Goal: Task Accomplishment & Management: Use online tool/utility

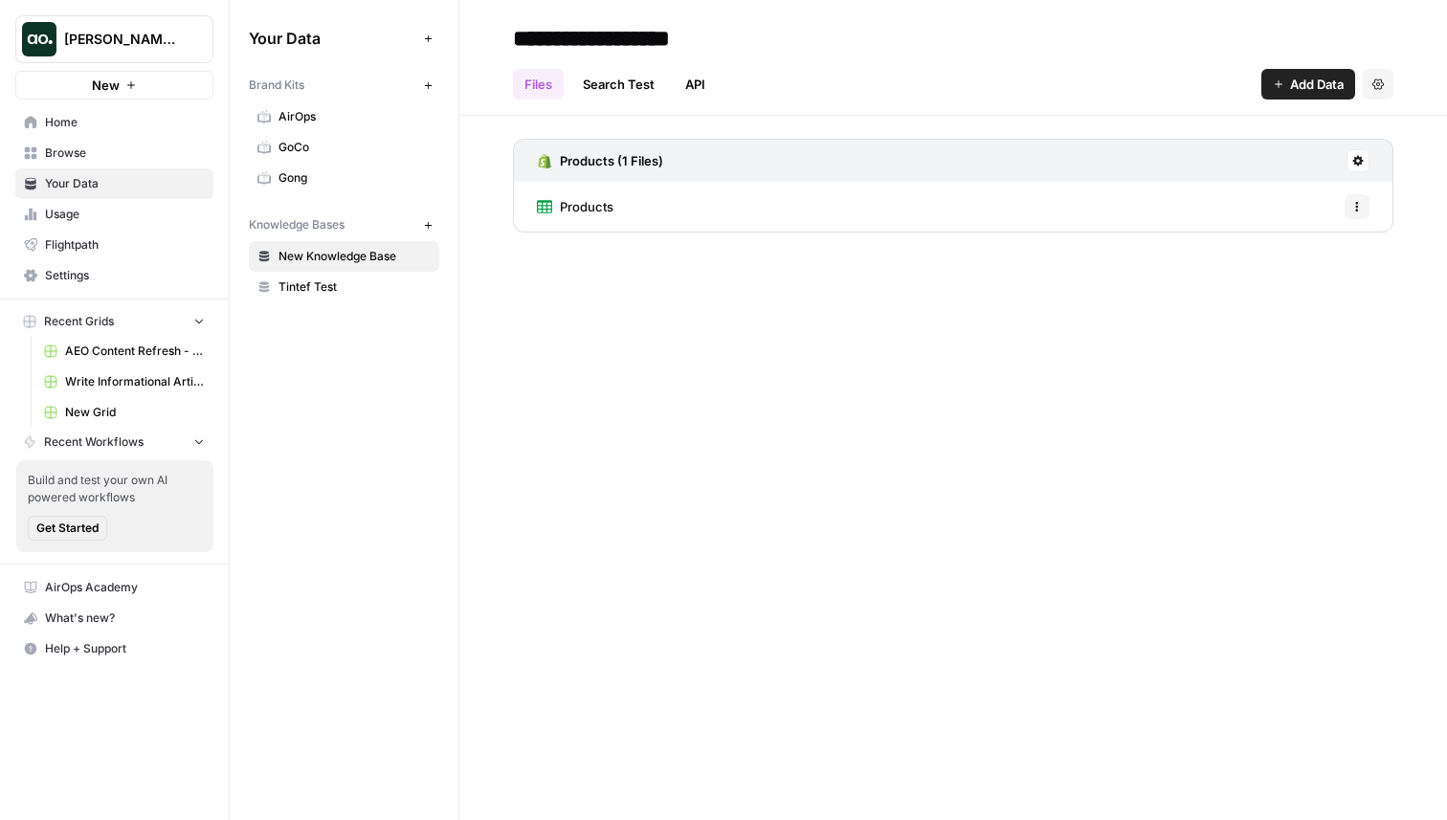
click at [79, 125] on span "Home" at bounding box center [125, 122] width 160 height 17
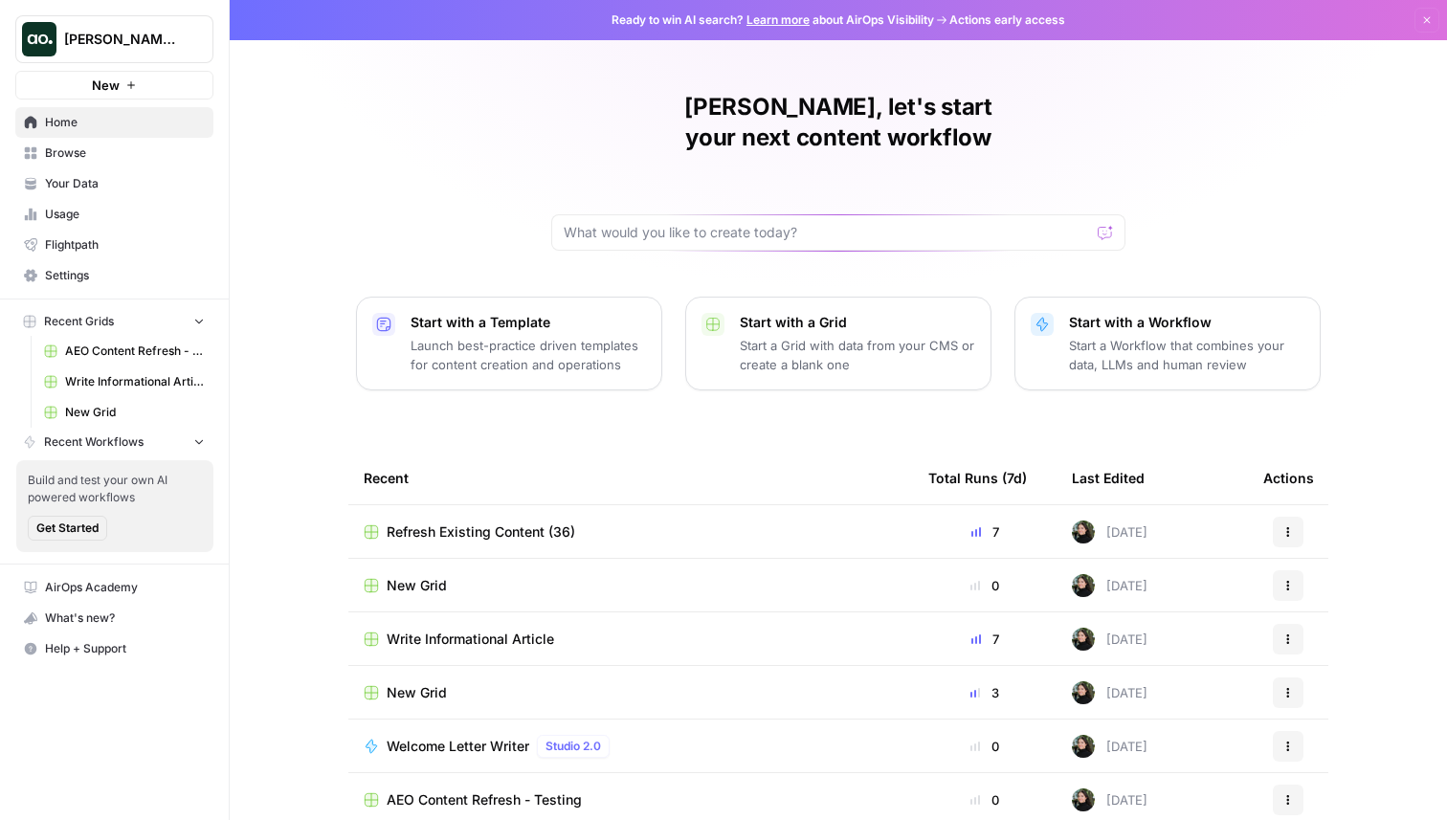
click at [428, 737] on span "Welcome Letter Writer" at bounding box center [458, 746] width 143 height 19
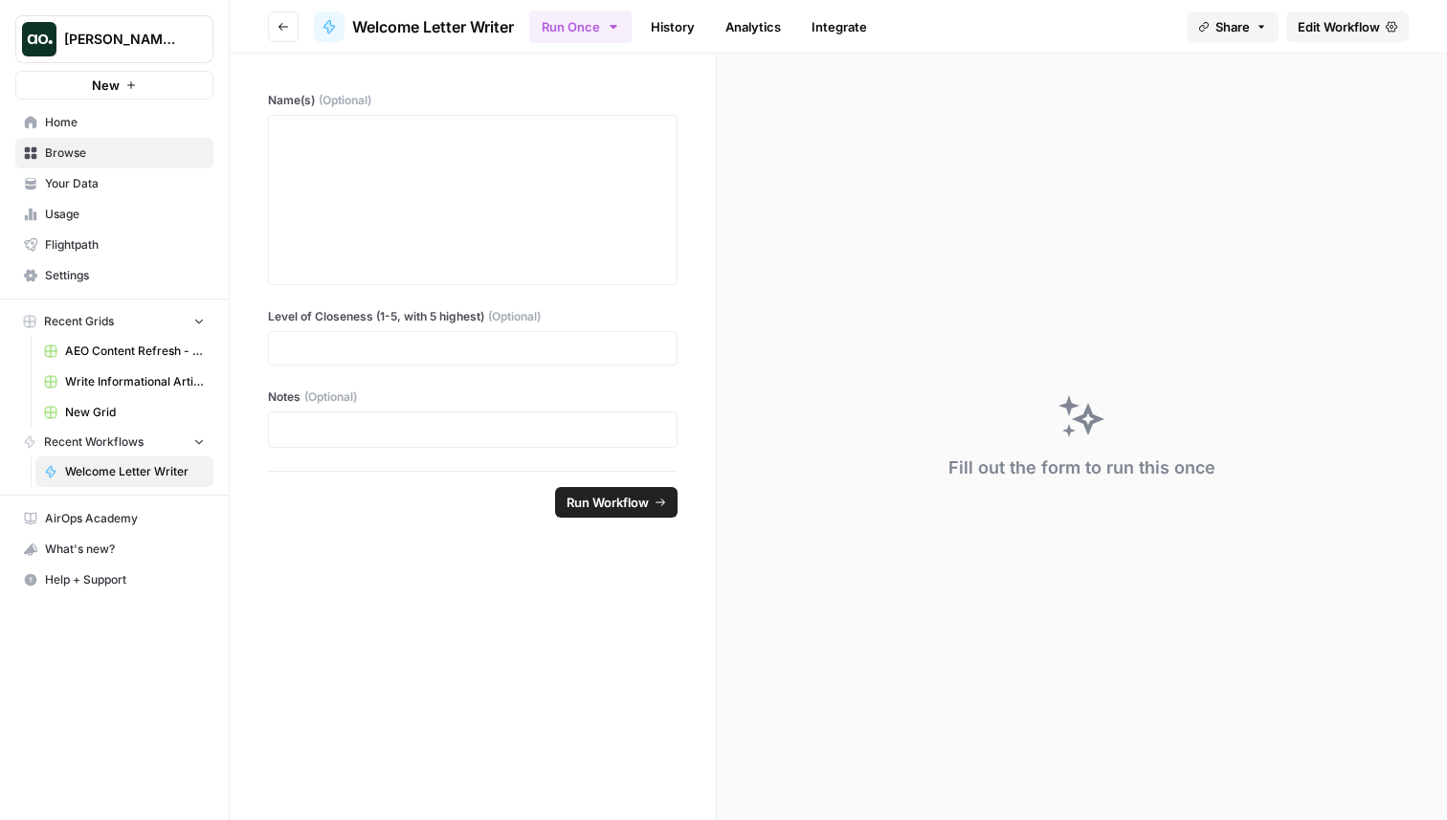
click at [1339, 21] on span "Edit Workflow" at bounding box center [1339, 26] width 82 height 19
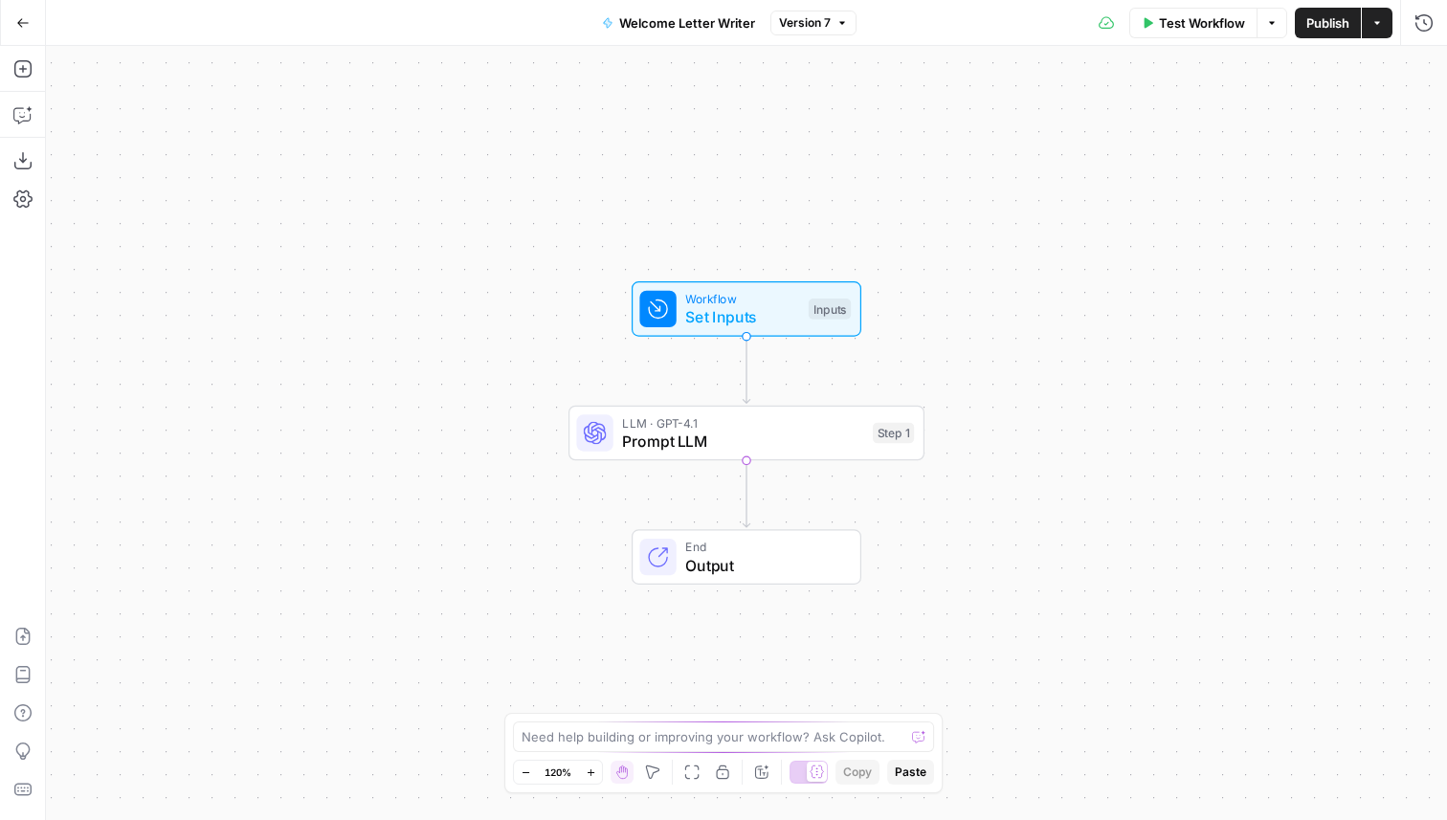
click at [29, 25] on button "Go Back" at bounding box center [23, 23] width 34 height 34
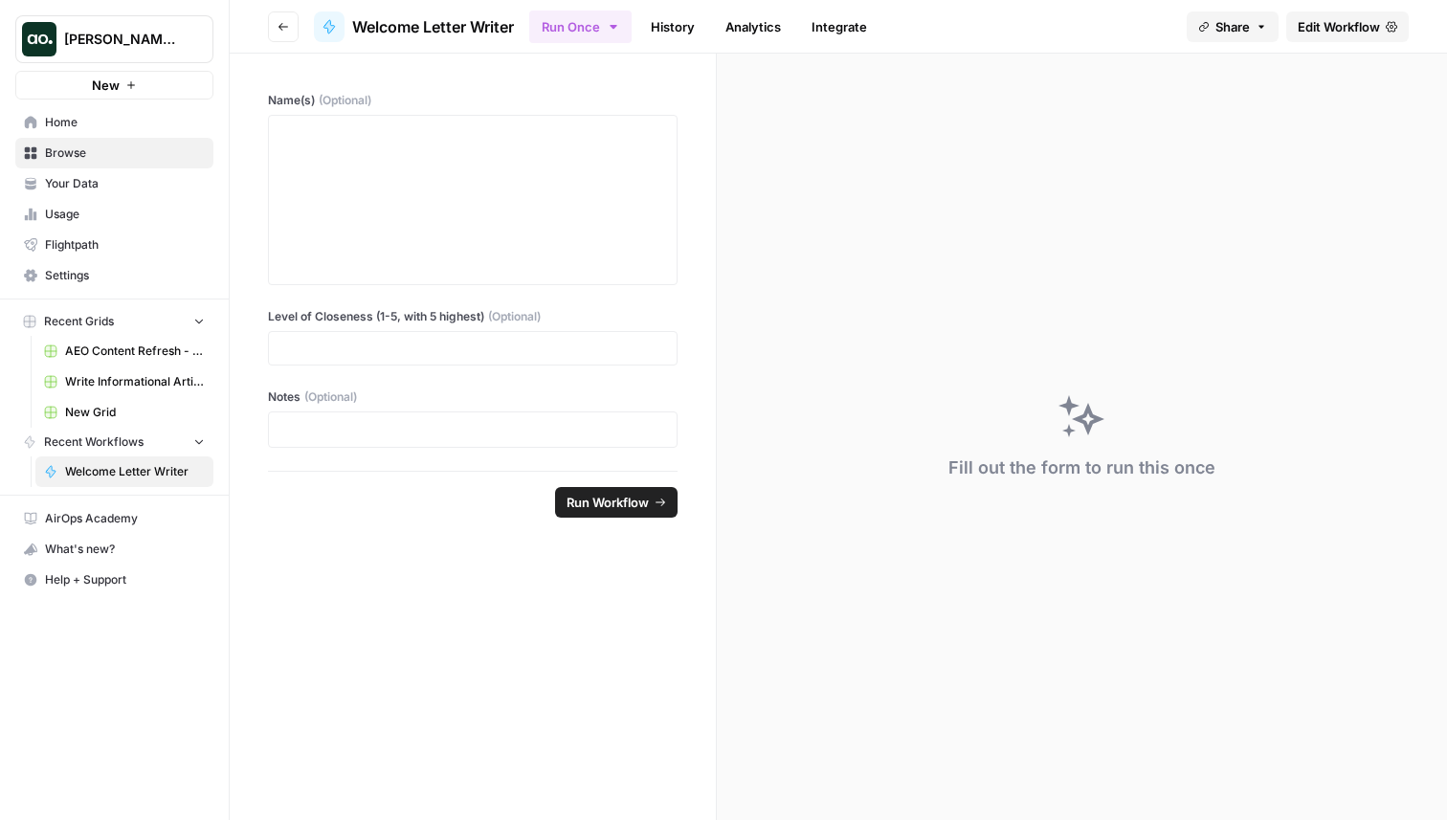
click at [152, 122] on span "Home" at bounding box center [125, 122] width 160 height 17
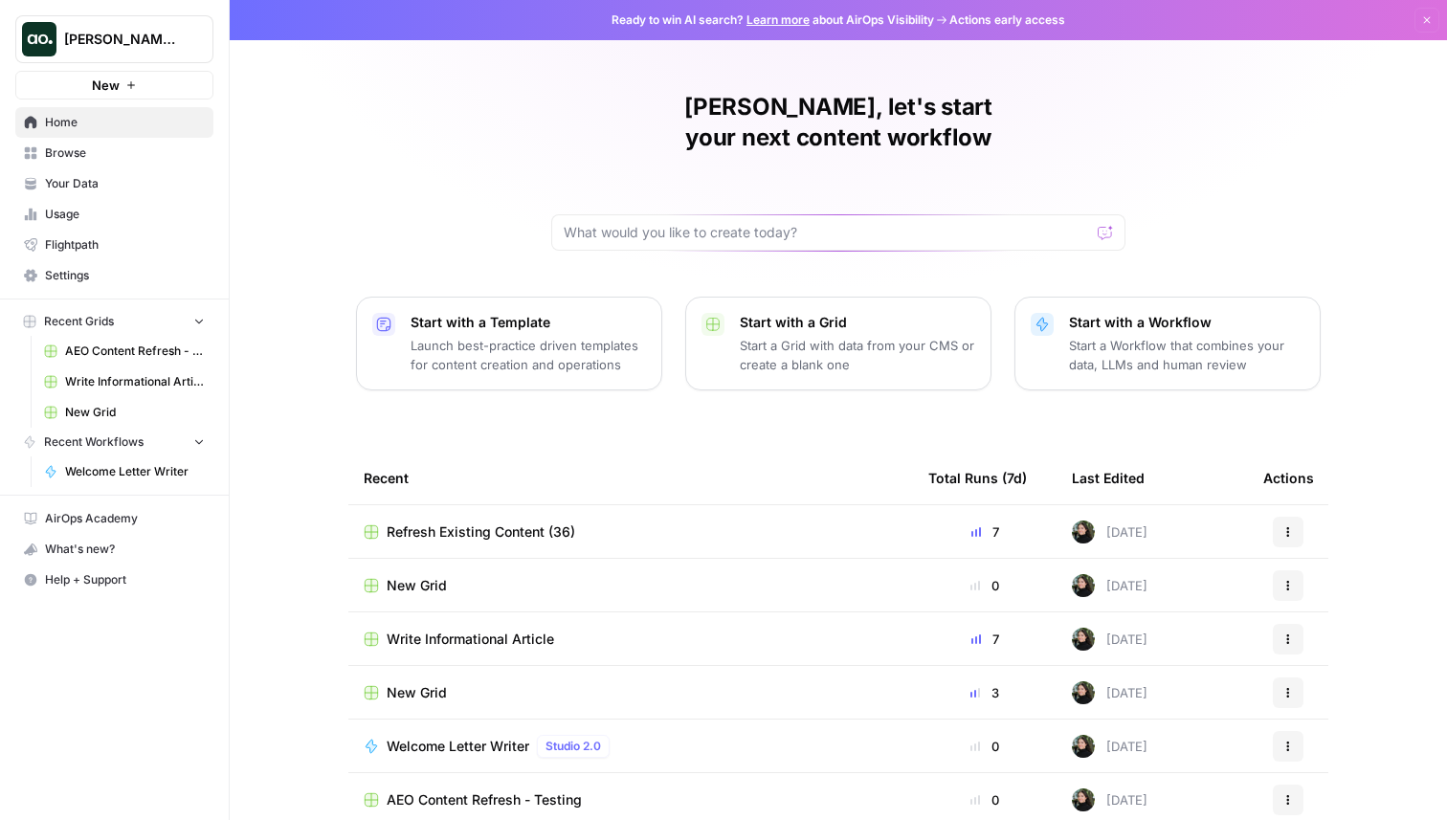
click at [111, 148] on span "Browse" at bounding box center [125, 153] width 160 height 17
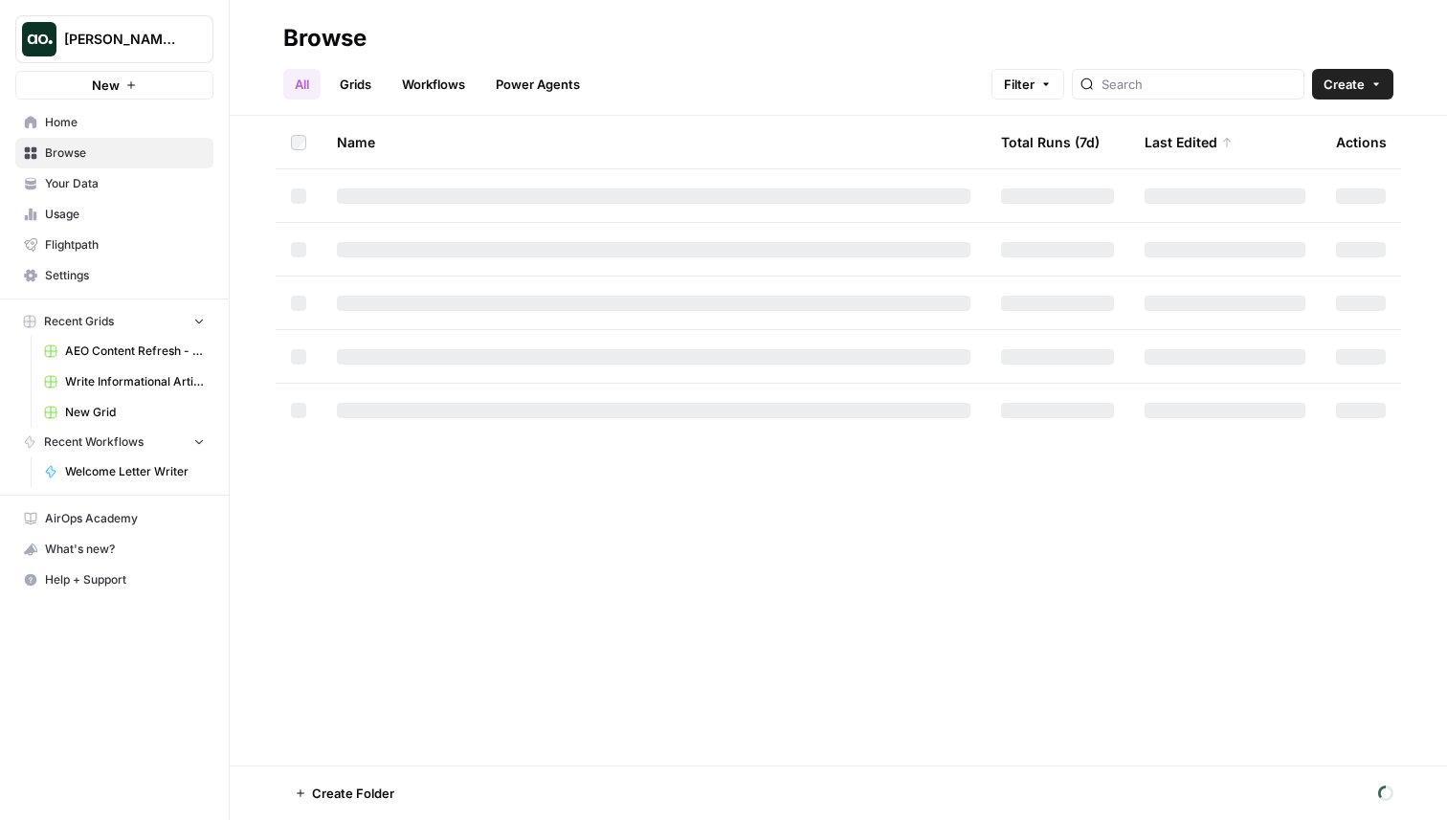
click at [435, 97] on link "Workflows" at bounding box center [434, 84] width 86 height 31
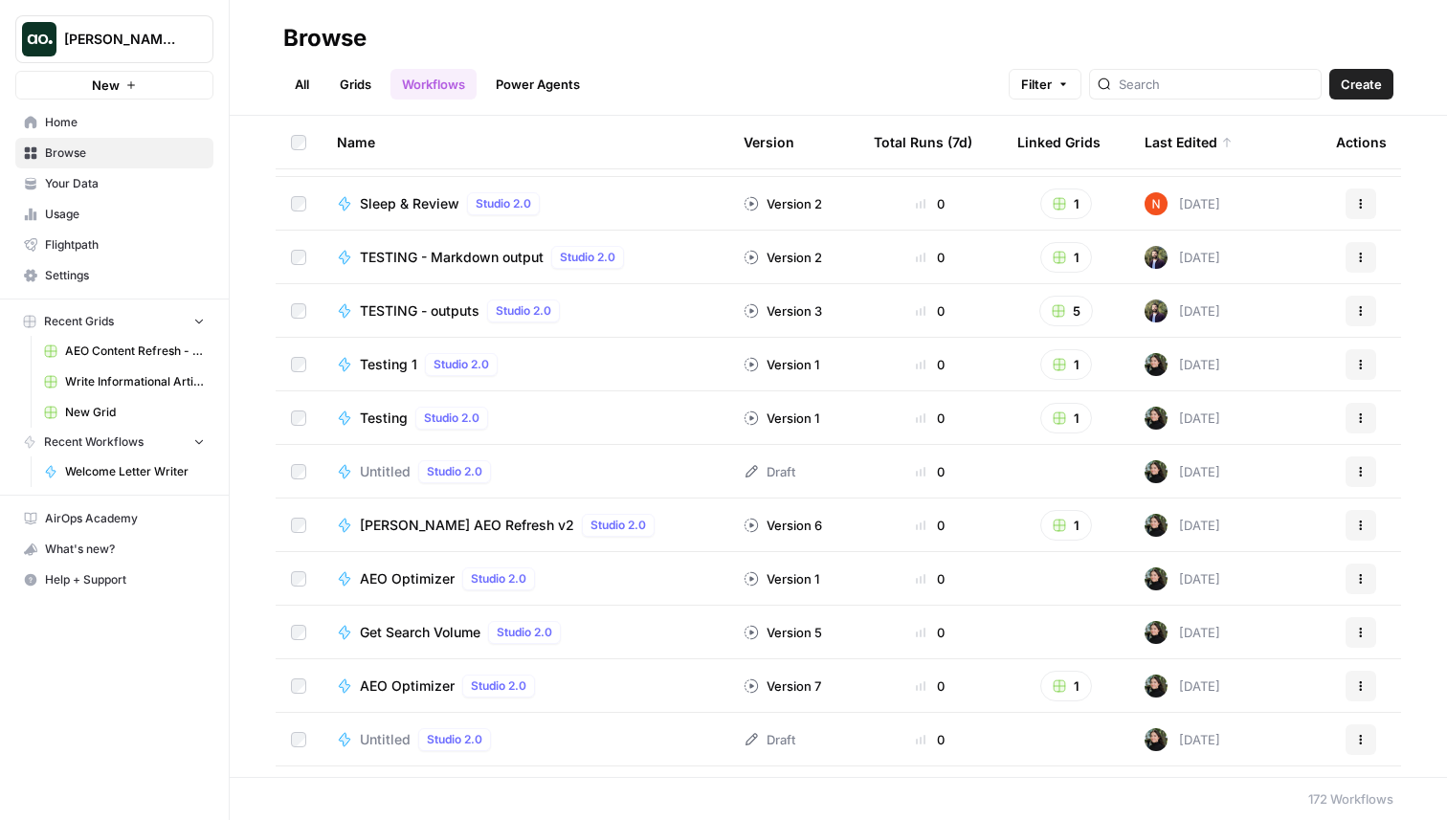
scroll to position [61, 0]
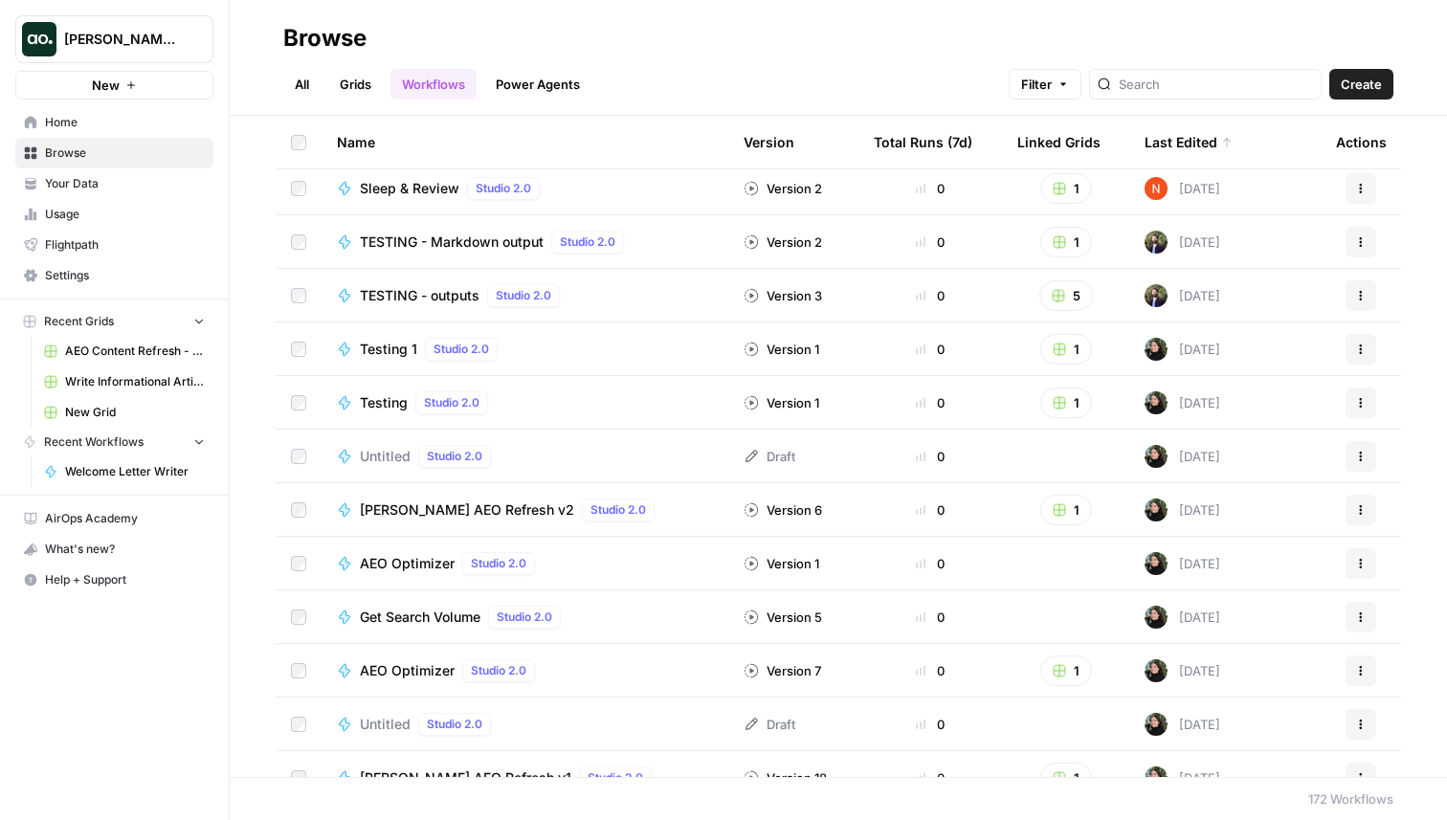
click at [424, 508] on span "[PERSON_NAME] AEO Refresh v2" at bounding box center [467, 510] width 214 height 19
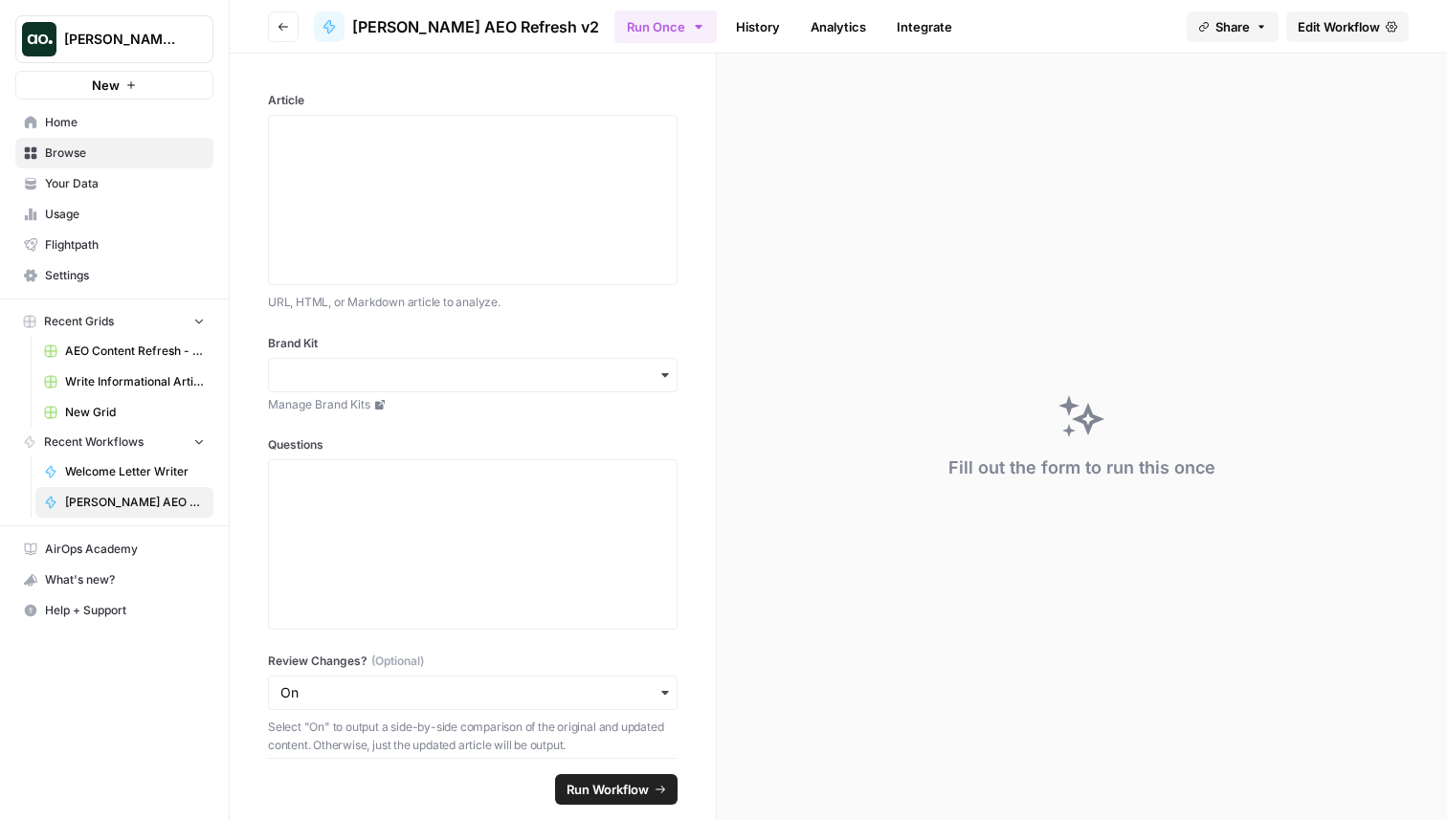
click at [1321, 18] on span "Edit Workflow" at bounding box center [1339, 26] width 82 height 19
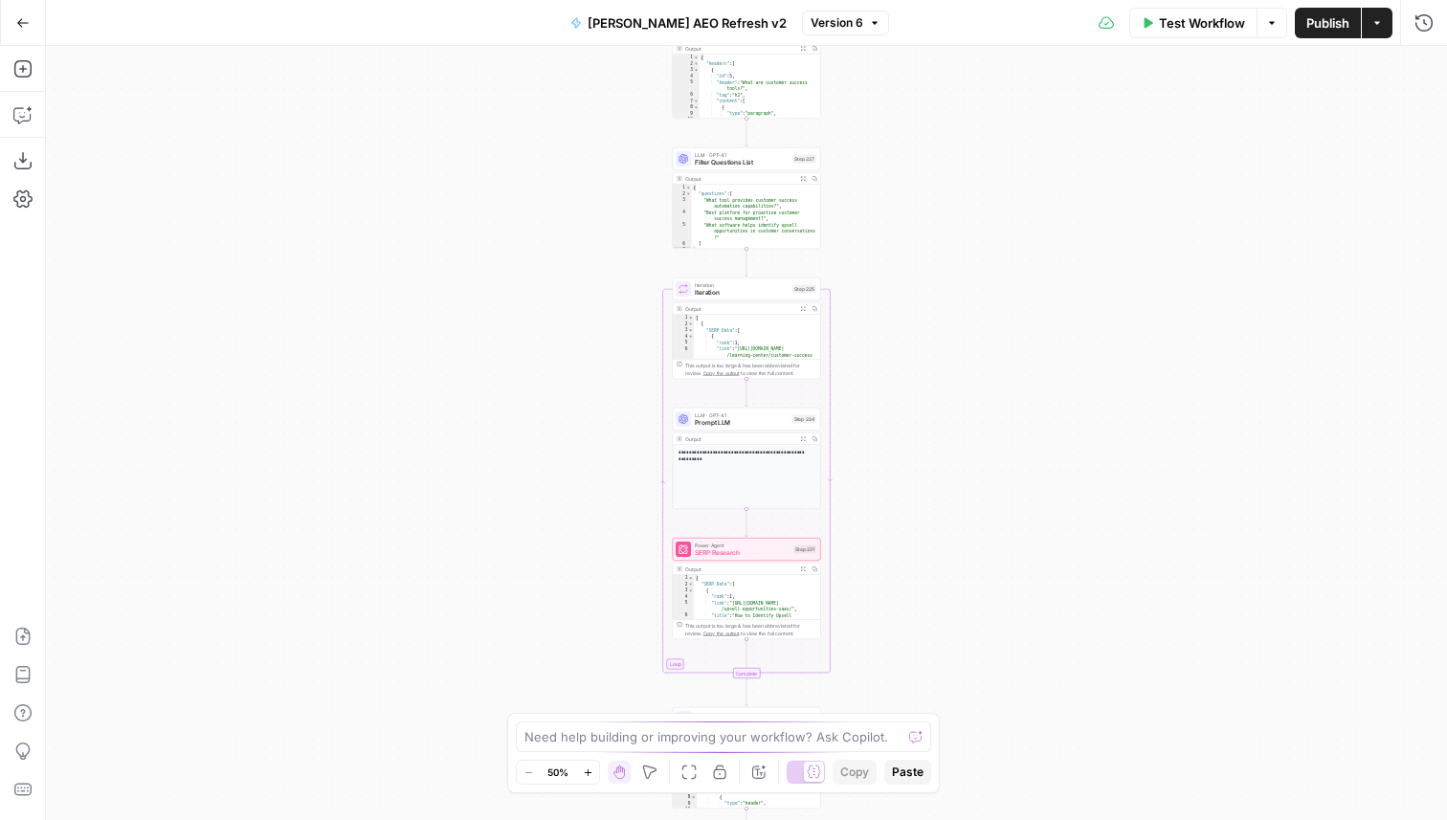
click at [912, 620] on div "true false Workflow Set Inputs Inputs Content Processing Convert Content Format…" at bounding box center [747, 433] width 1402 height 774
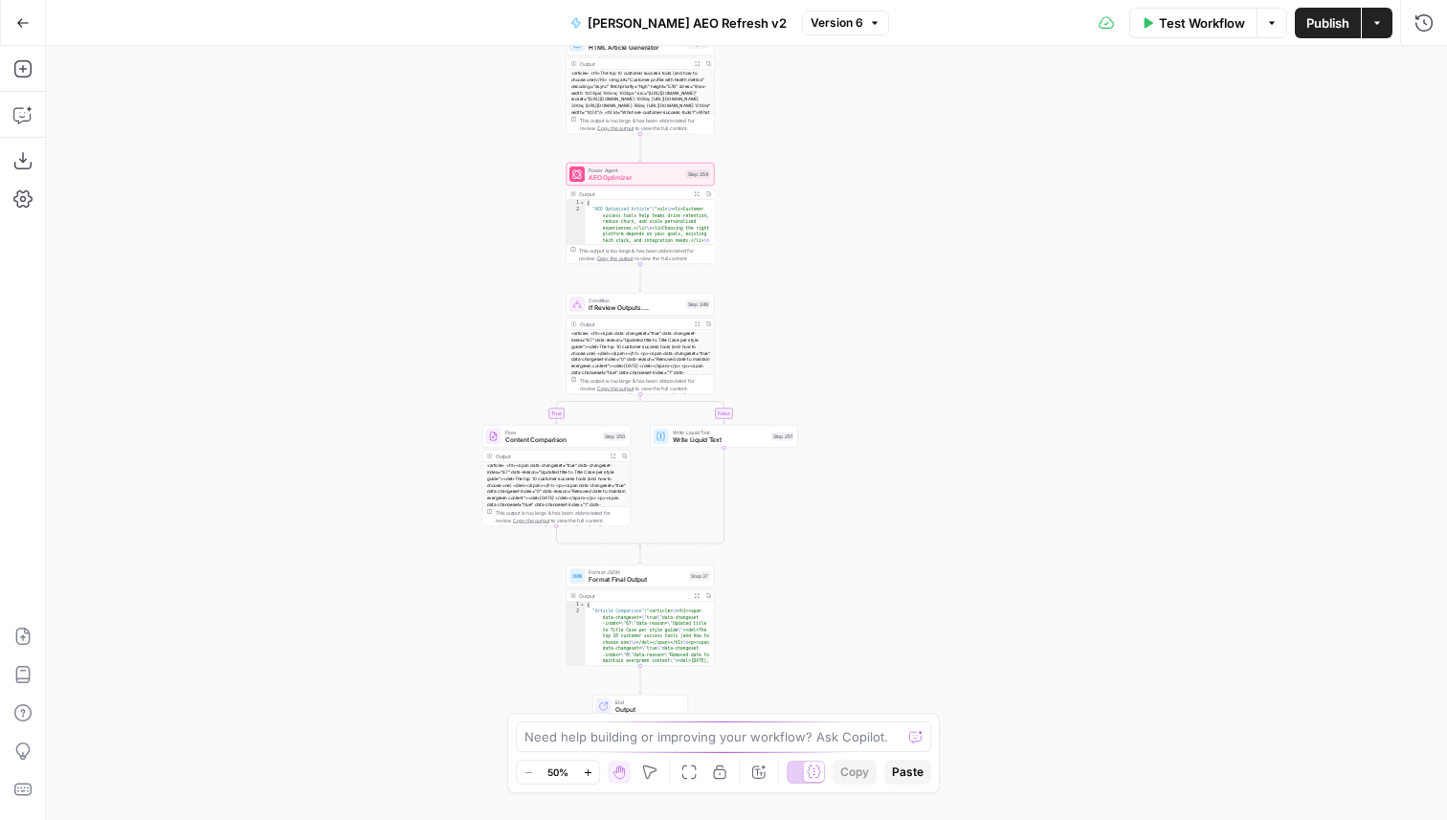
click at [646, 339] on div "<article> <h1><span data-changeset="true" data-changeset-index="67" data-reason…" at bounding box center [640, 372] width 147 height 84
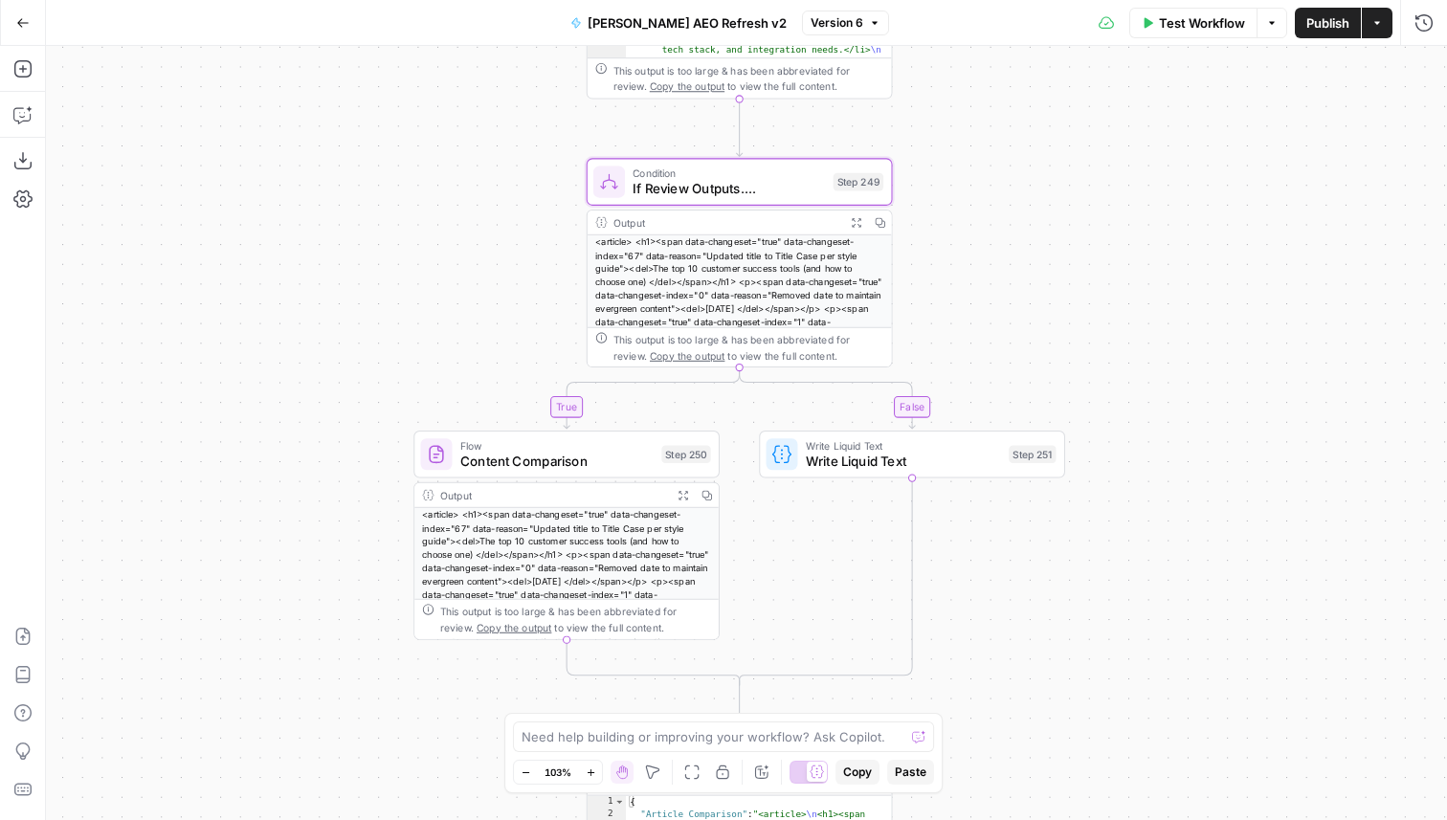
click at [267, 412] on div "true false Workflow Set Inputs Inputs Content Processing Convert Content Format…" at bounding box center [747, 433] width 1402 height 774
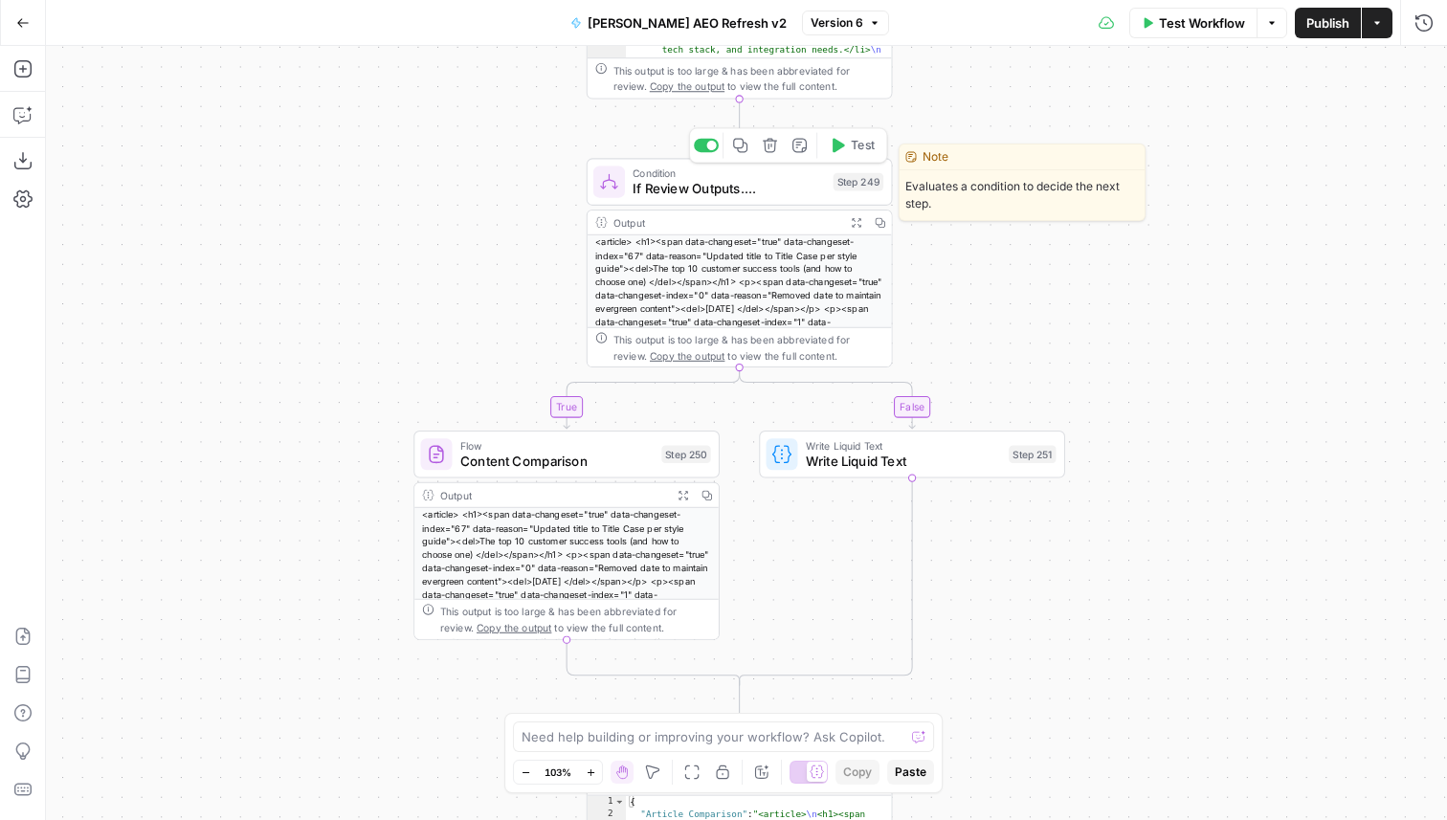
click at [673, 201] on div "Condition If Review Outputs.... Step 249 Copy step Delete step Edit Note Test" at bounding box center [740, 182] width 306 height 48
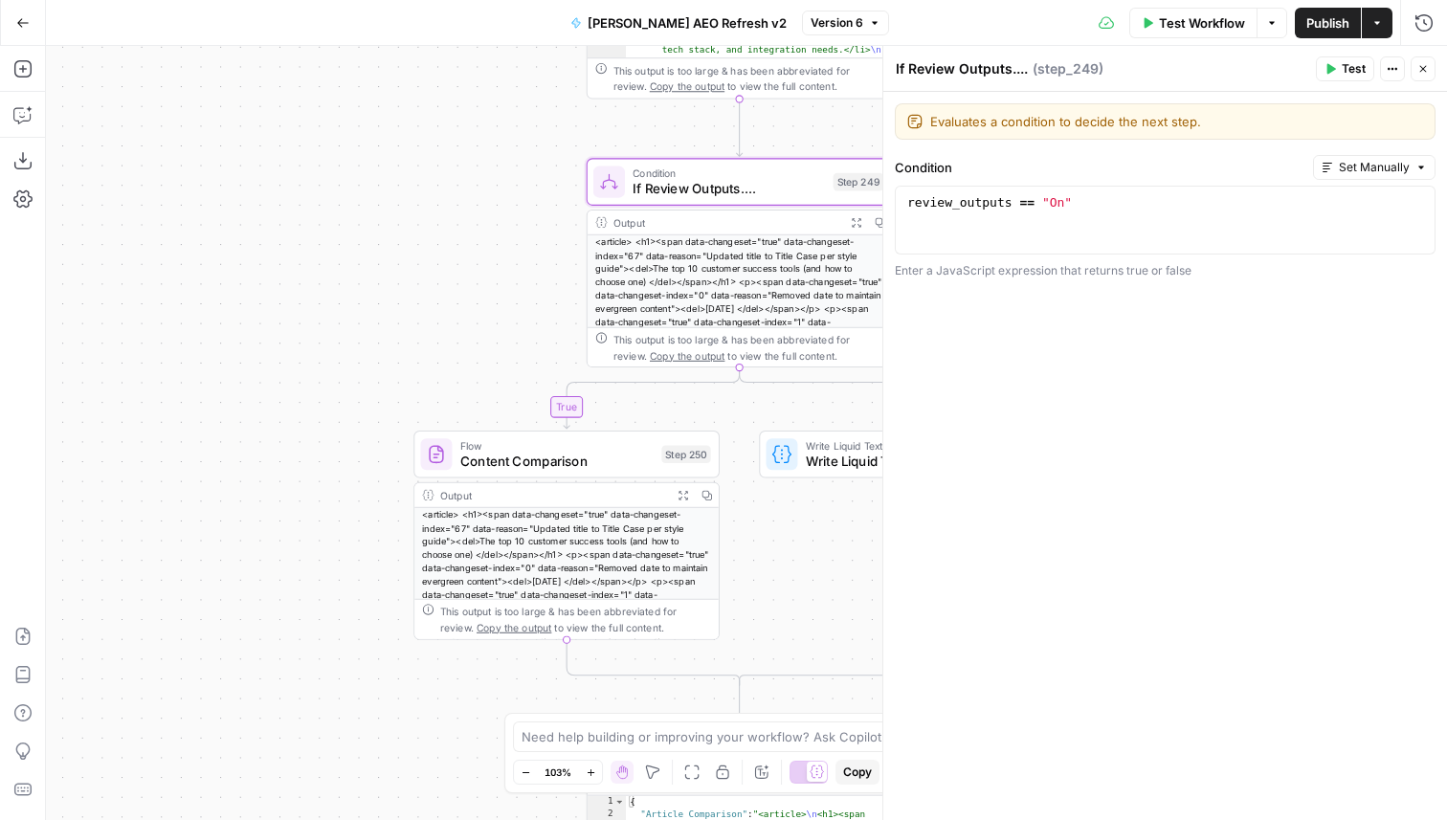
click at [1425, 76] on button "Close" at bounding box center [1423, 68] width 25 height 25
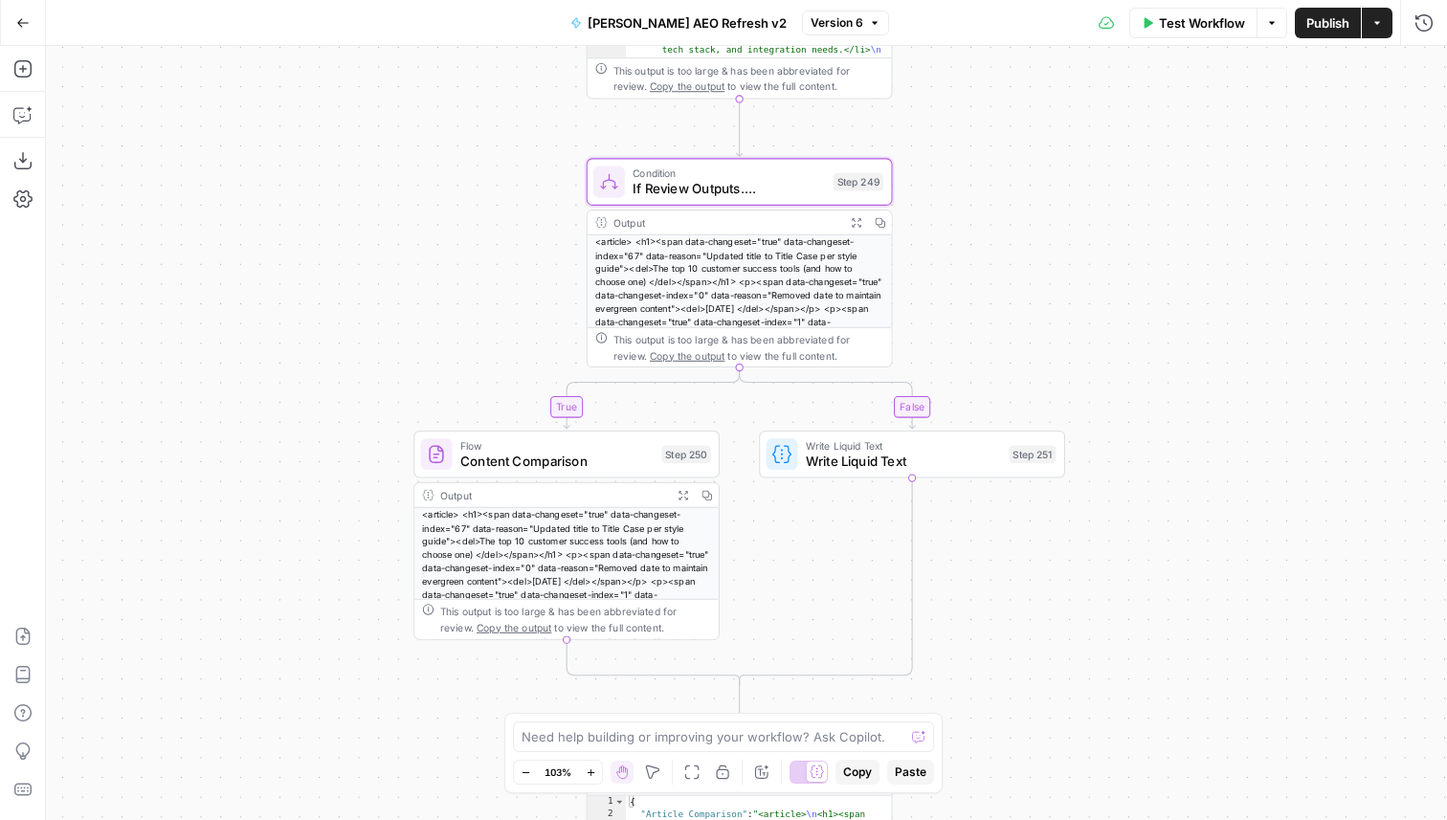
click at [22, 23] on icon "button" at bounding box center [22, 22] width 13 height 13
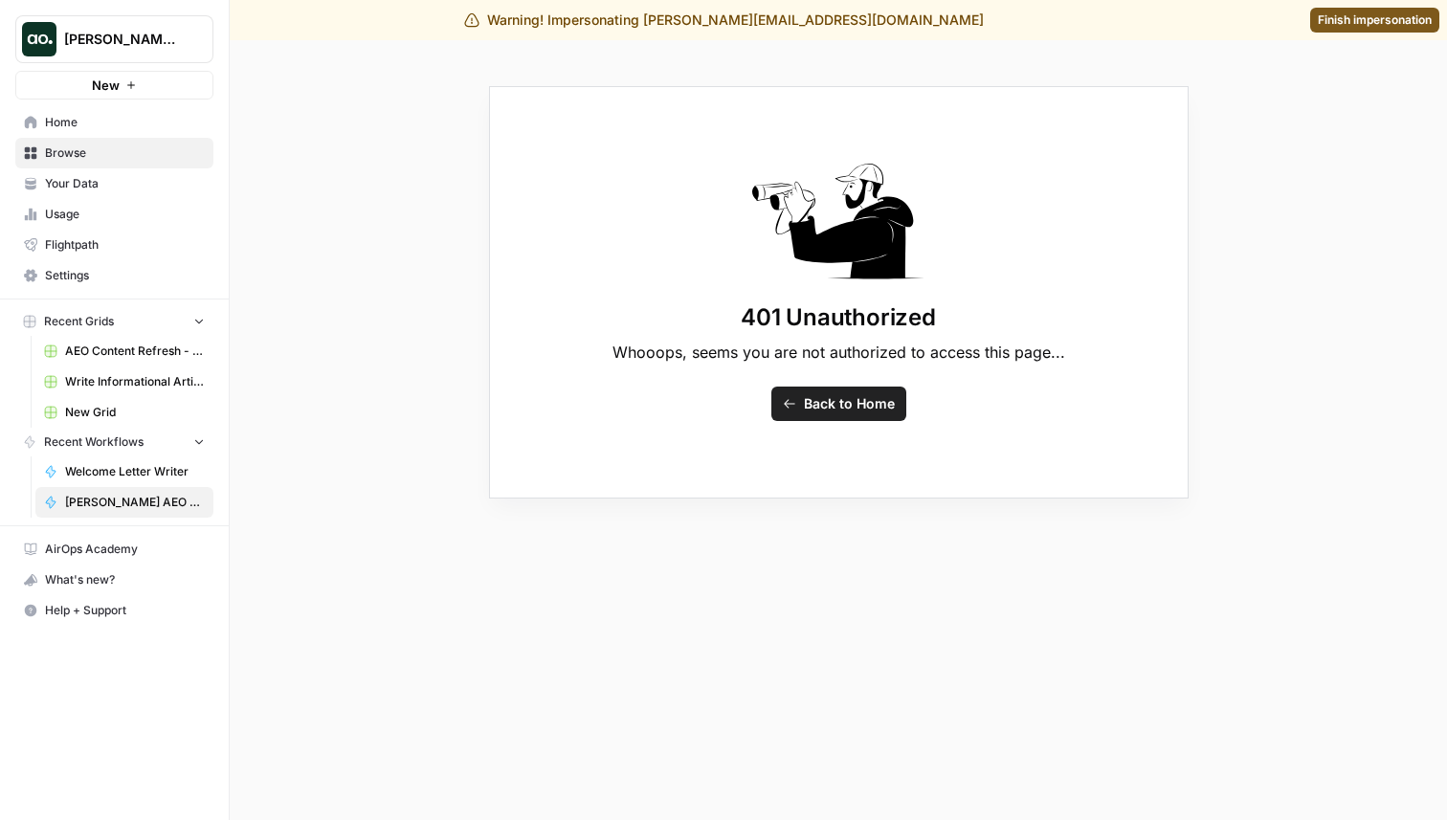
click at [1353, 25] on span "Finish impersonation" at bounding box center [1375, 19] width 114 height 17
